Goal: Download file/media

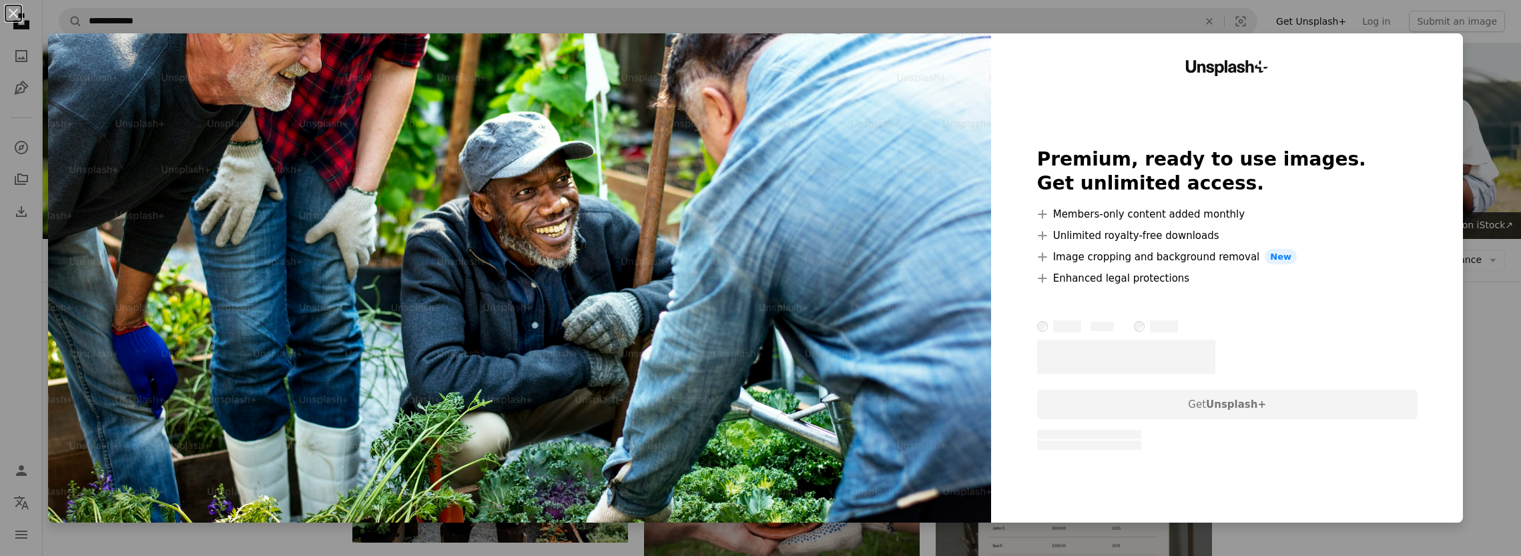
scroll to position [400, 0]
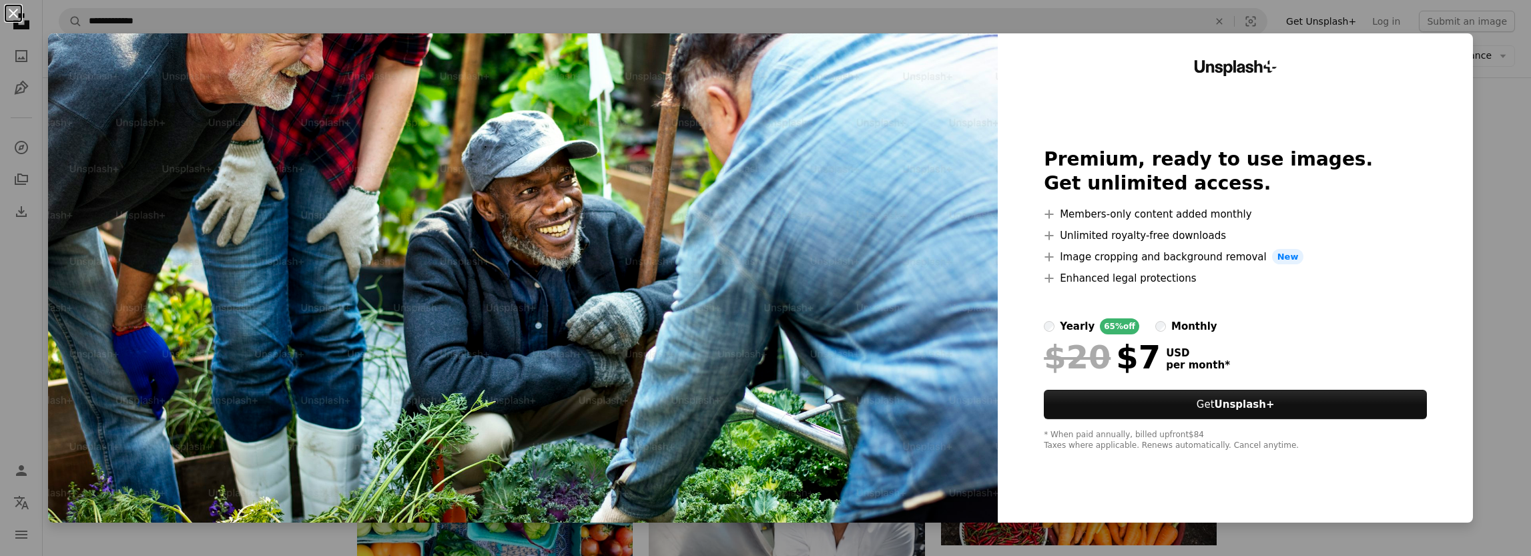
click at [9, 17] on button "An X shape" at bounding box center [13, 13] width 16 height 16
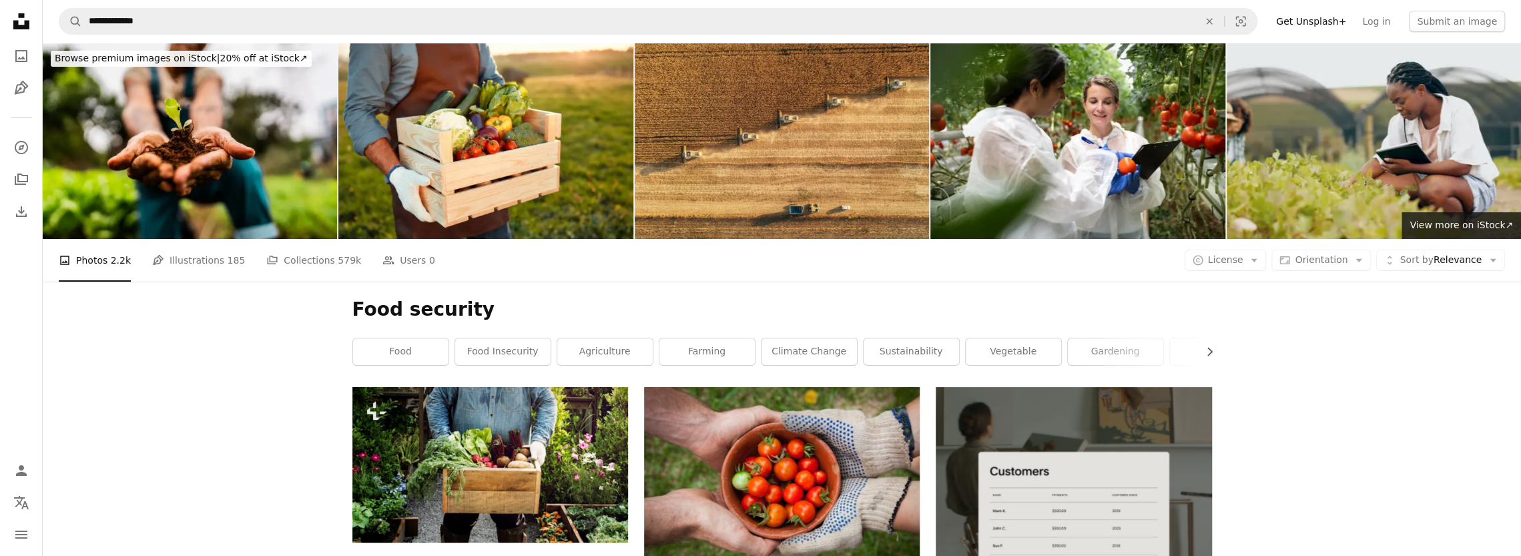
click at [27, 21] on icon at bounding box center [21, 21] width 16 height 16
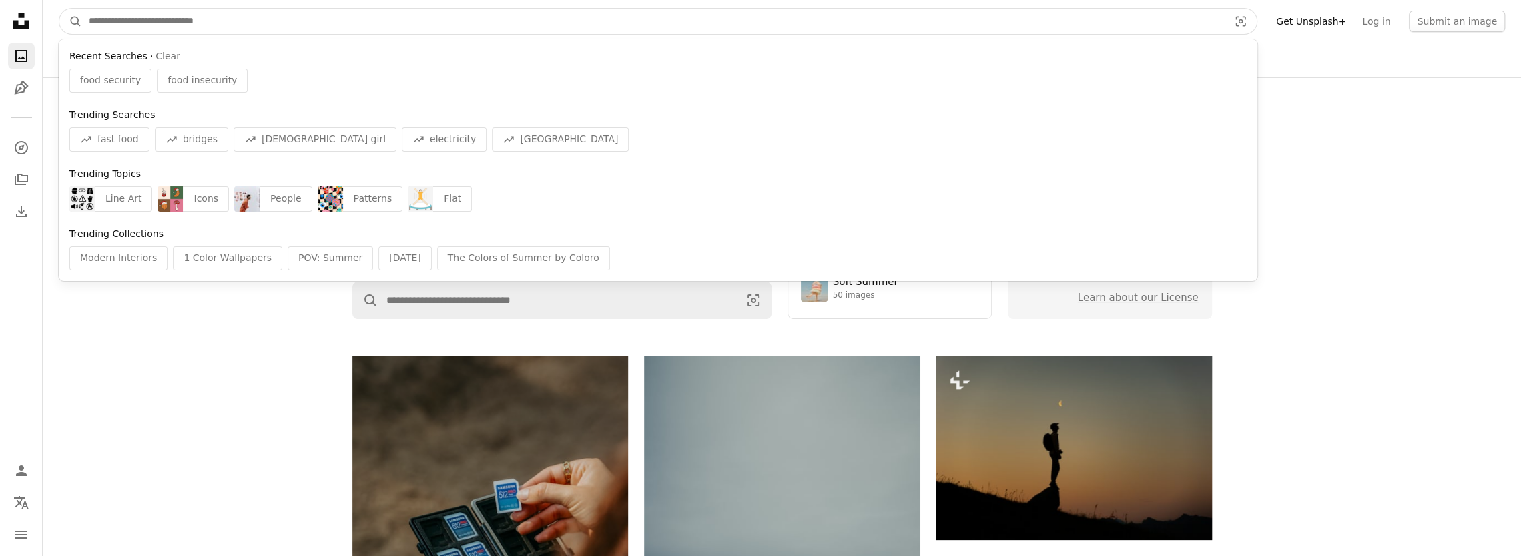
click at [222, 27] on input "Find visuals sitewide" at bounding box center [653, 21] width 1142 height 25
